Goal: Transaction & Acquisition: Purchase product/service

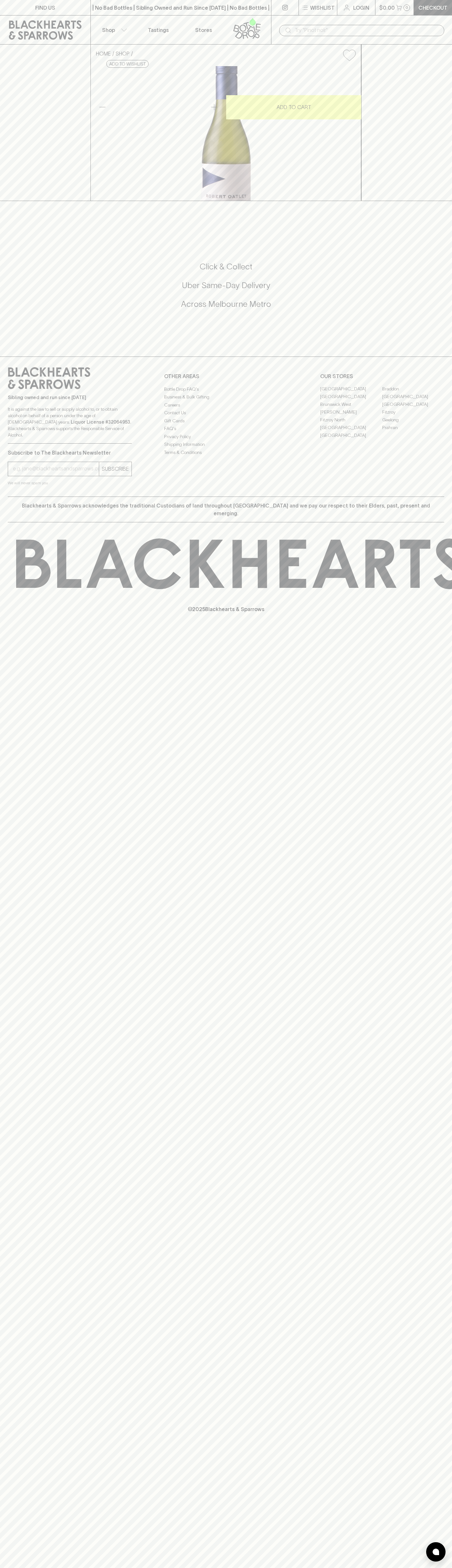
click at [26, 16] on link at bounding box center [45, 30] width 90 height 29
click at [435, 1567] on html "FIND US | No Bad Bottles | Sibling Owned and Run Since 2006 | No Bad Bottles | …" at bounding box center [226, 784] width 452 height 1568
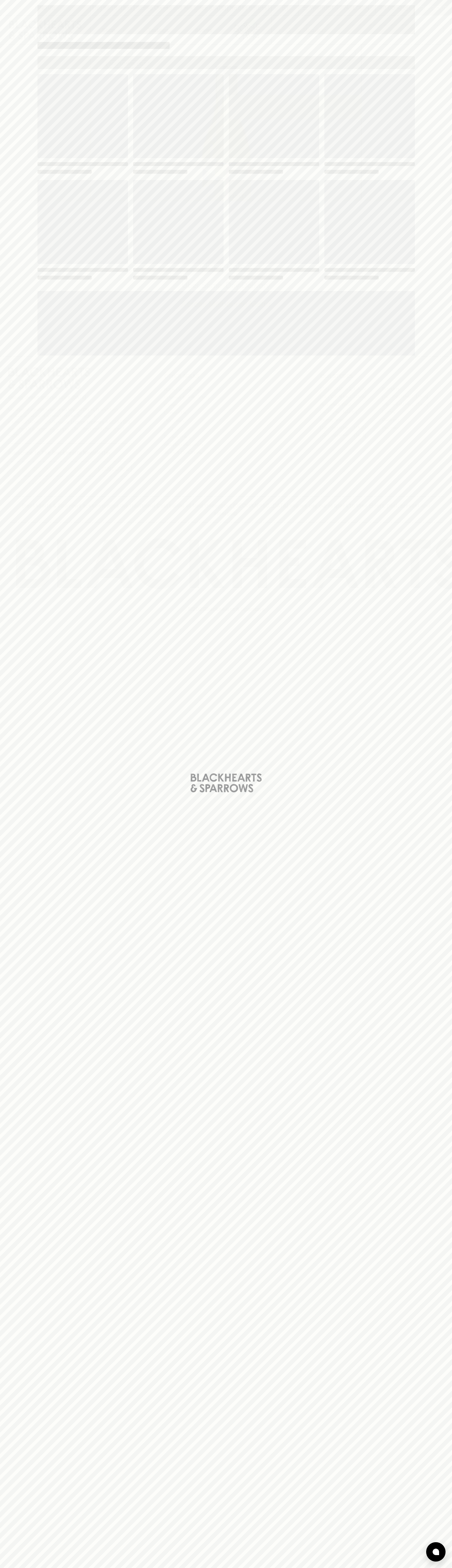
click at [312, 1567] on html "FIND US | No Bad Bottles | Sibling Owned and Run Since 2006 | No Bad Bottles | …" at bounding box center [226, 784] width 452 height 1568
click at [26, 249] on div "Loading" at bounding box center [226, 784] width 452 height 1568
